Goal: Find contact information: Find contact information

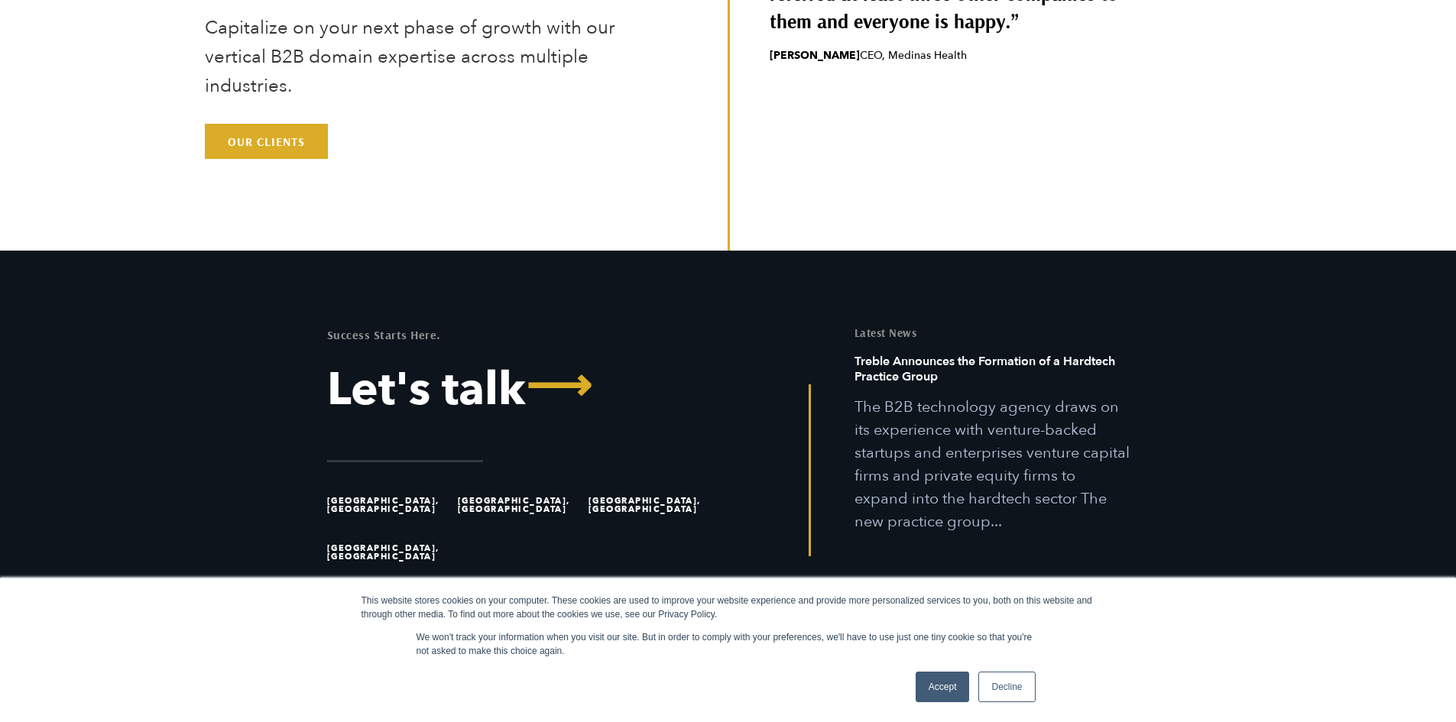
scroll to position [4833, 0]
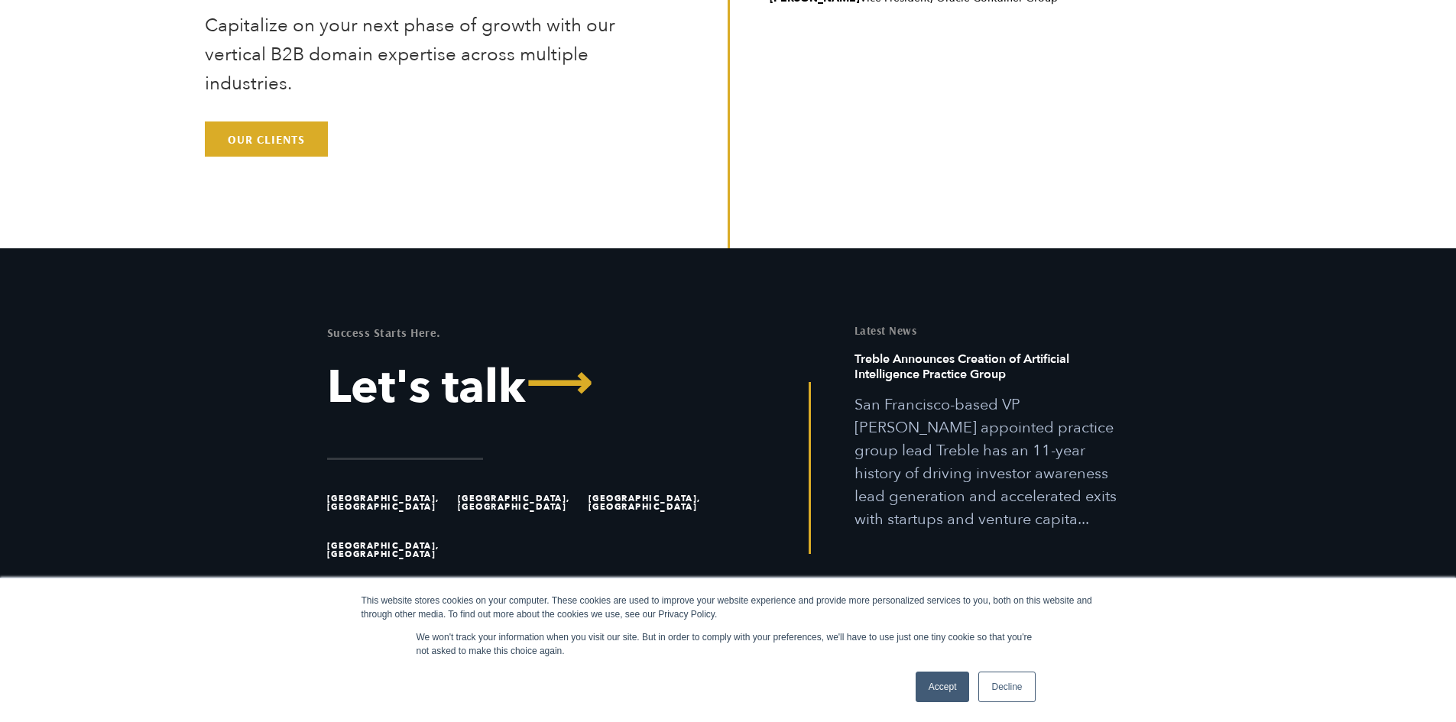
click at [930, 695] on link "Accept" at bounding box center [942, 687] width 54 height 31
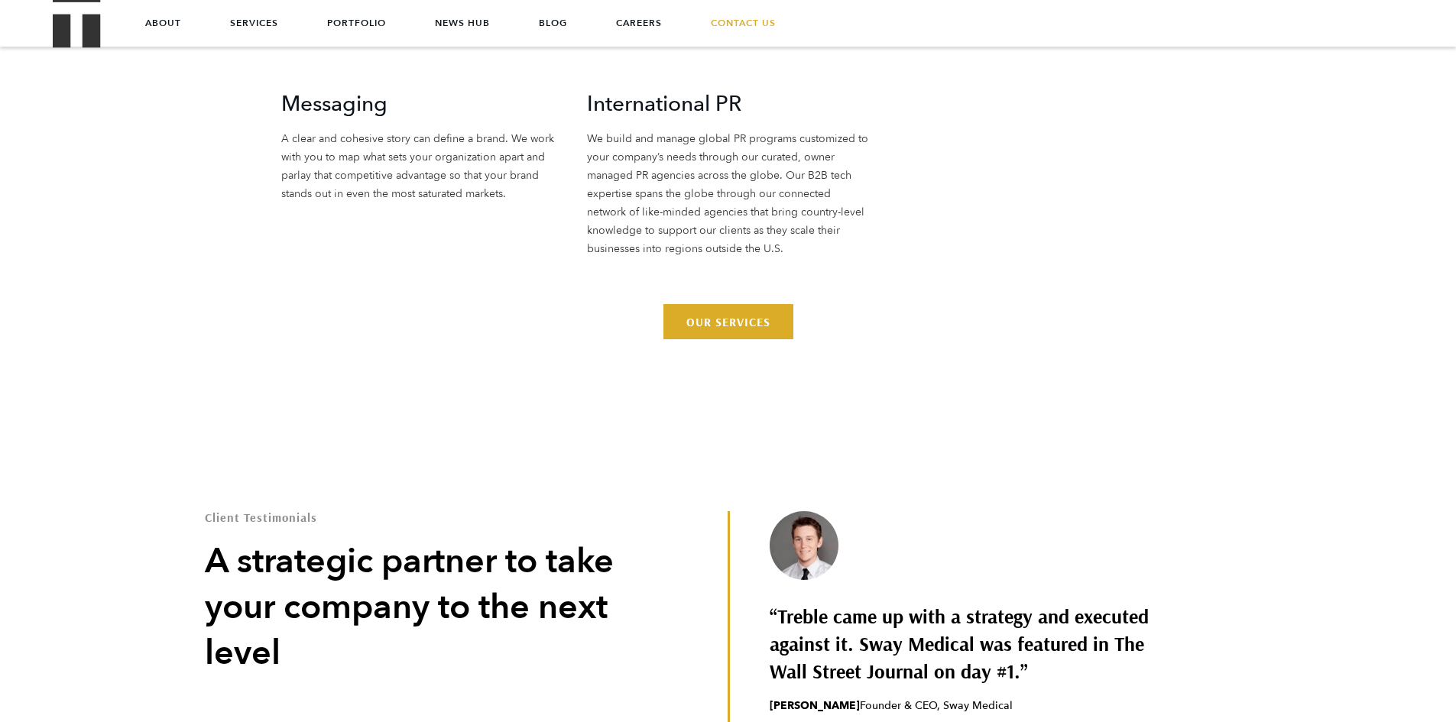
scroll to position [4146, 0]
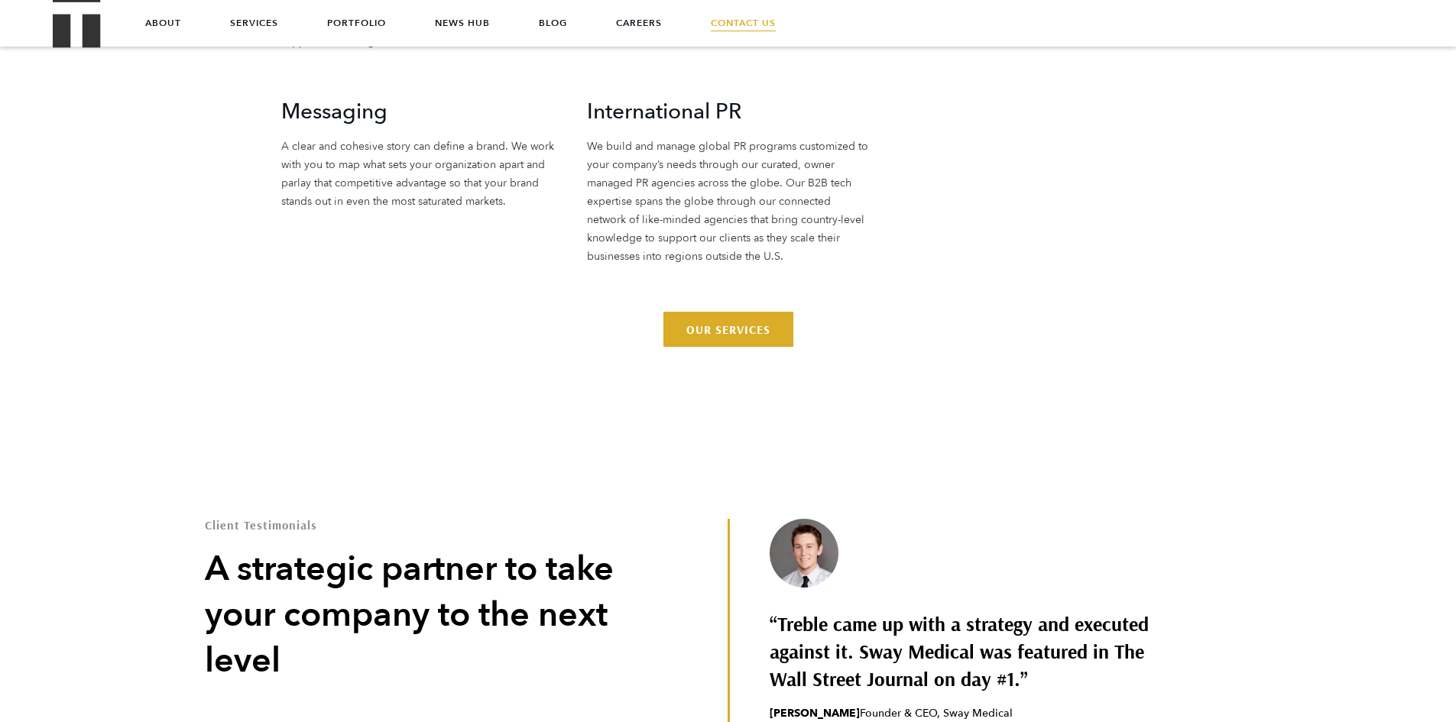
click at [759, 22] on link "Contact Us" at bounding box center [743, 23] width 65 height 46
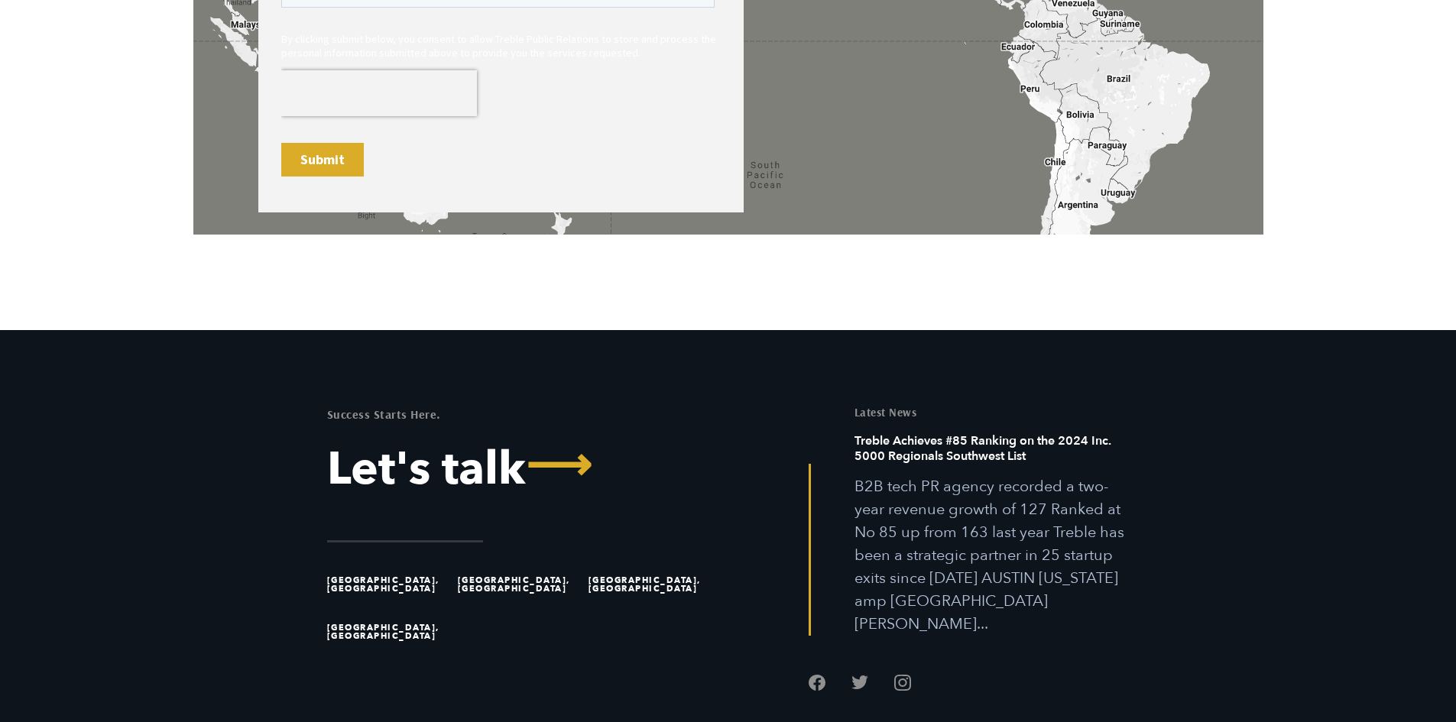
scroll to position [1257, 0]
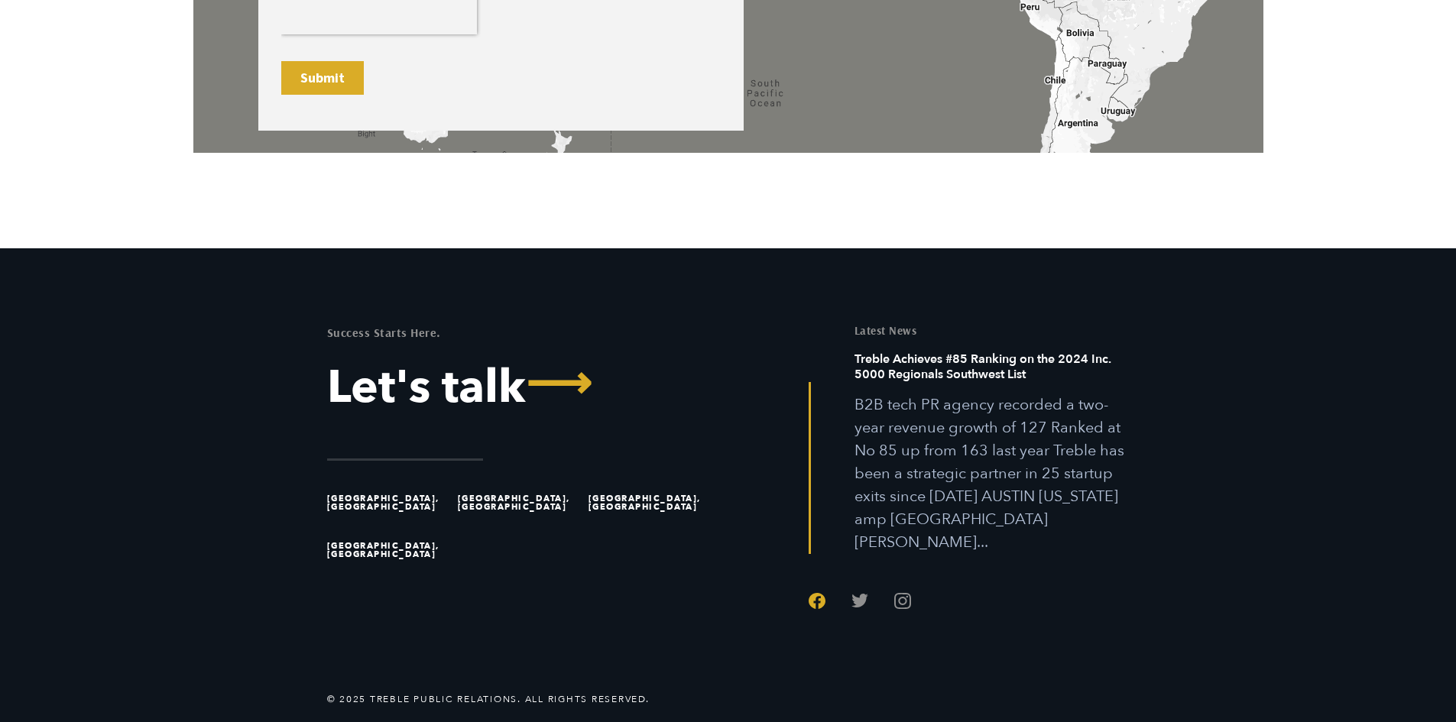
click at [820, 592] on link "Follow us on Facebook" at bounding box center [817, 600] width 17 height 17
